Goal: Task Accomplishment & Management: Manage account settings

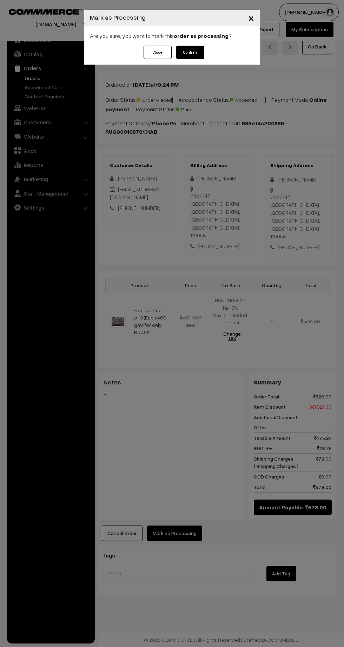
click at [195, 50] on button "Confirm" at bounding box center [190, 52] width 28 height 13
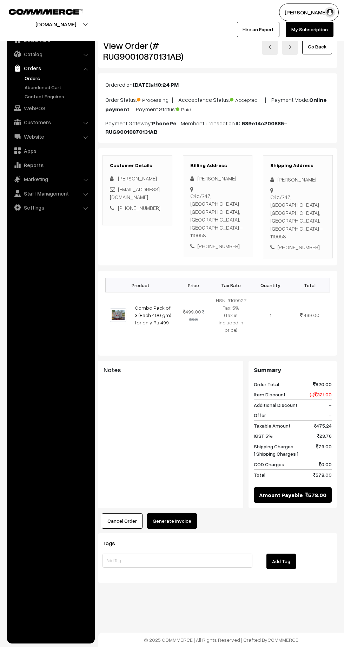
click at [21, 71] on link "Orders" at bounding box center [50, 68] width 83 height 13
click at [24, 79] on link "Orders" at bounding box center [57, 77] width 69 height 7
